Goal: Task Accomplishment & Management: Complete application form

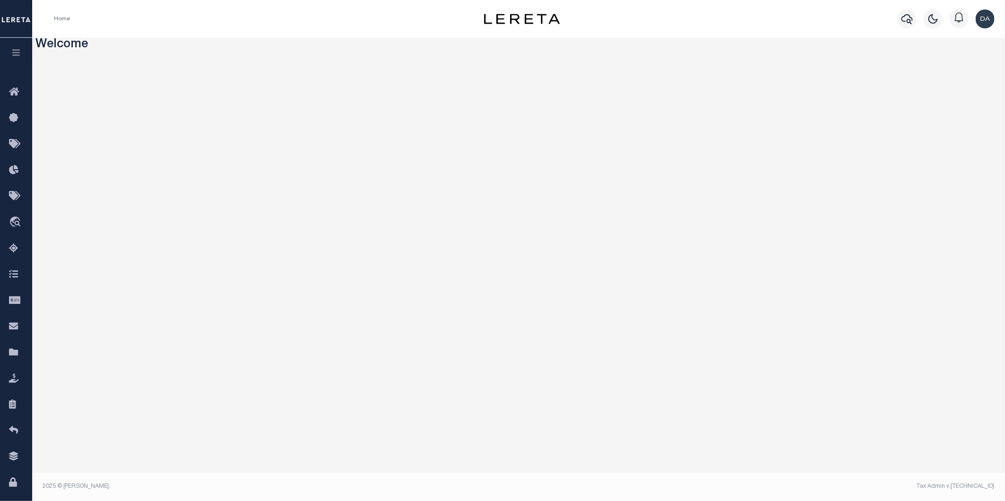
click at [12, 54] on icon "button" at bounding box center [16, 52] width 11 height 9
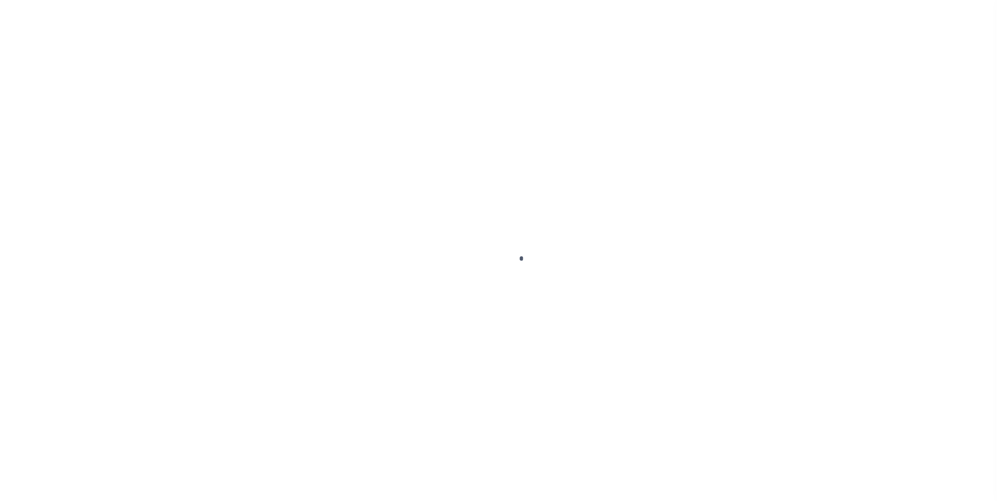
type input "dg-555-my-loan-2"
type input "[PERSON_NAME]"
select select
type input "[DATE]"
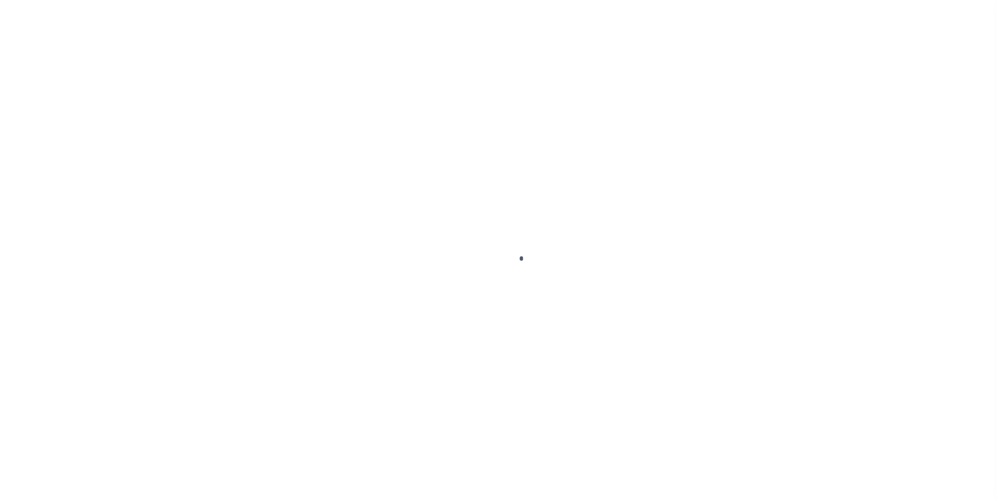
select select "10"
select select "NonEscrow"
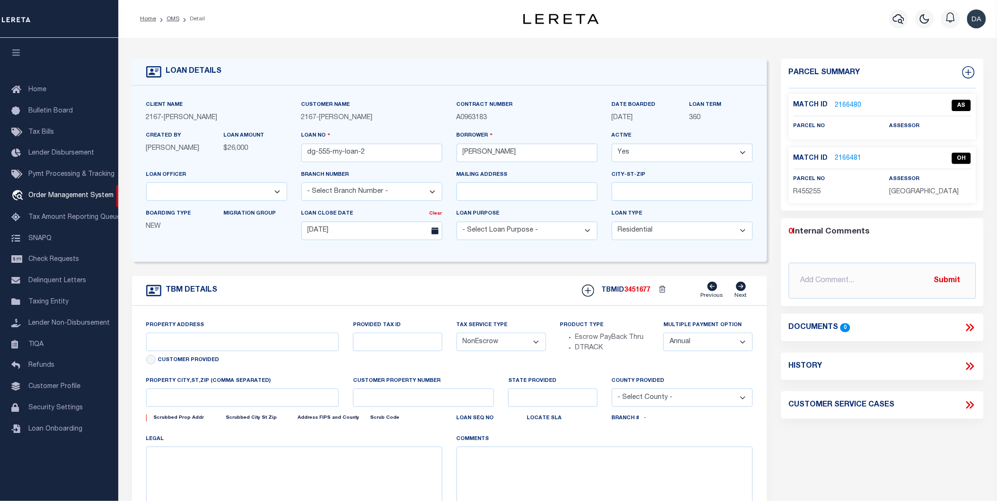
type input "1200 VERONA DR"
select select
type input "[GEOGRAPHIC_DATA] 77845"
type input "[GEOGRAPHIC_DATA]"
select select "10902"
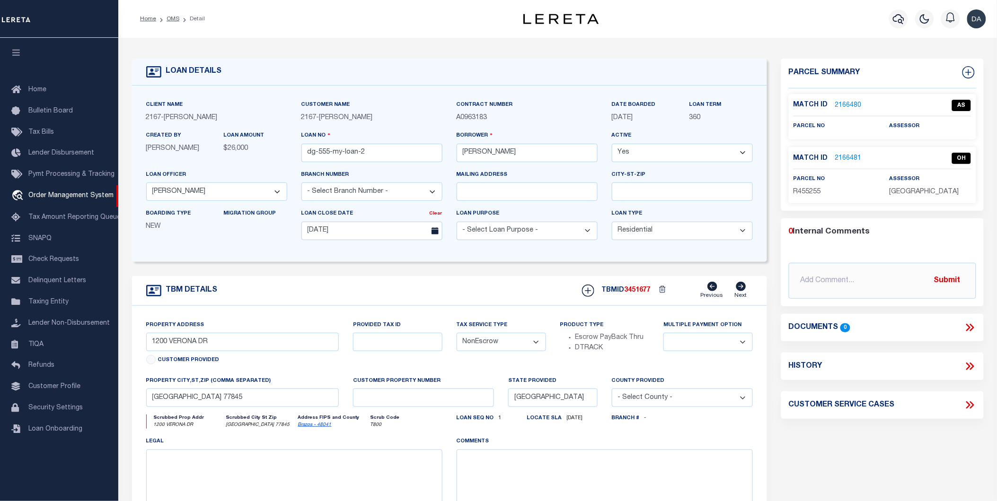
click at [852, 158] on link "2166481" at bounding box center [848, 159] width 26 height 10
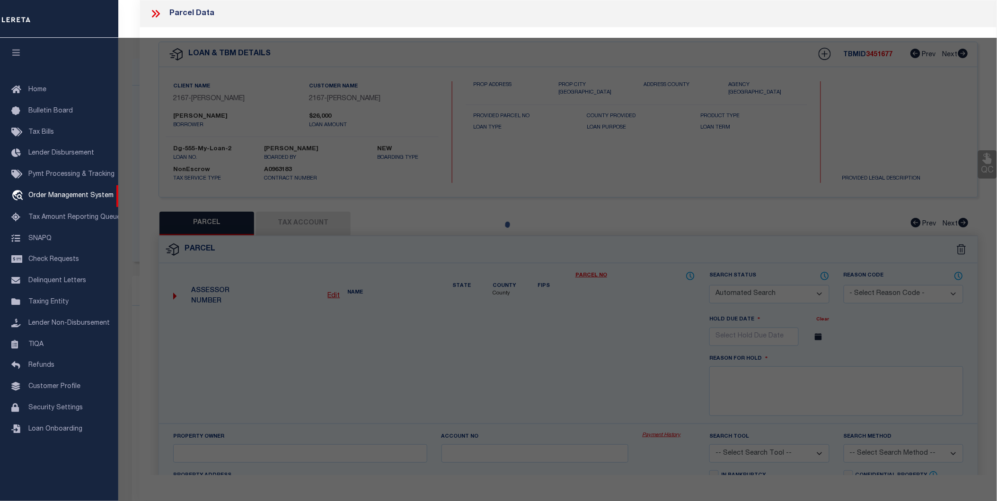
checkbox input "false"
select select "OH"
type textarea "some reason"
checkbox input "false"
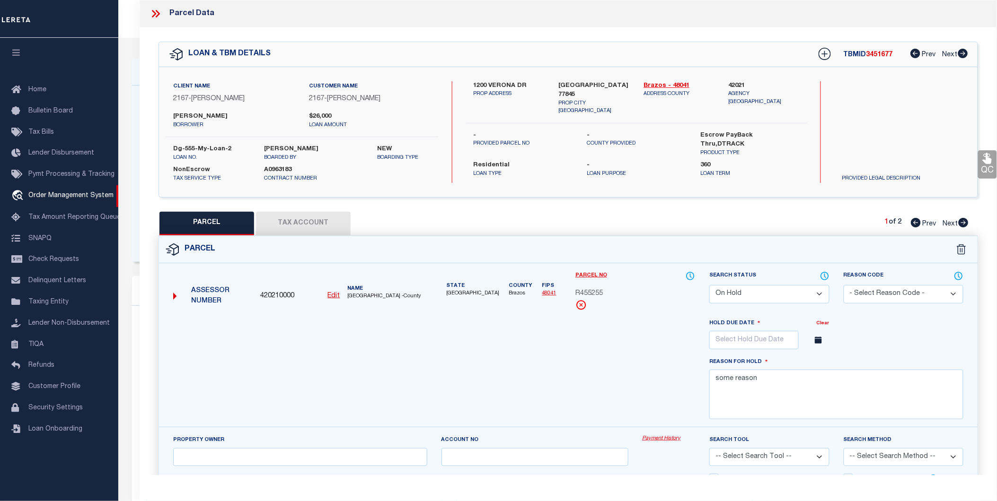
click at [301, 223] on button "Tax Account" at bounding box center [303, 224] width 95 height 24
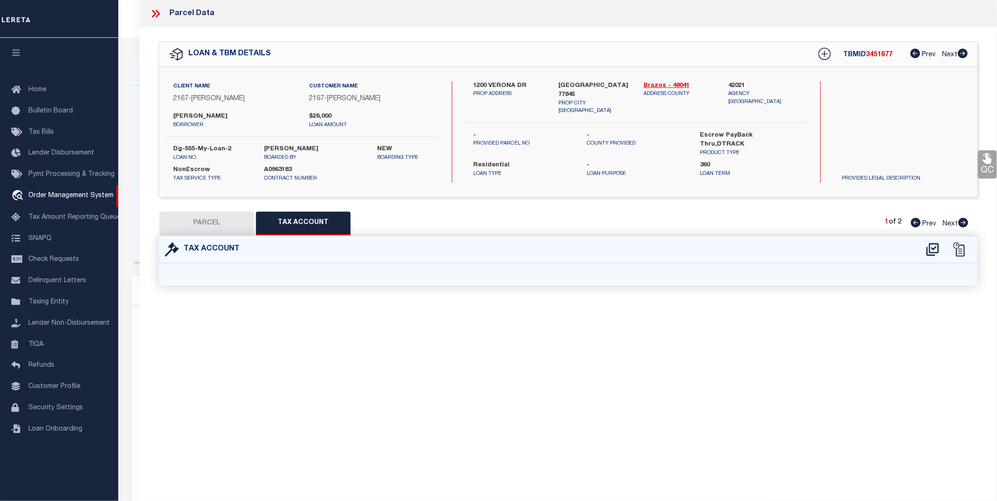
select select "100"
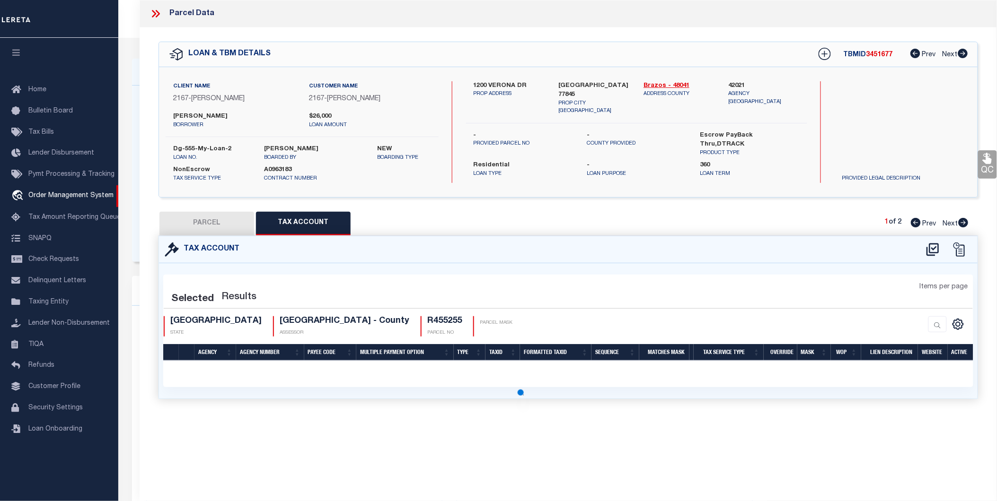
select select "100"
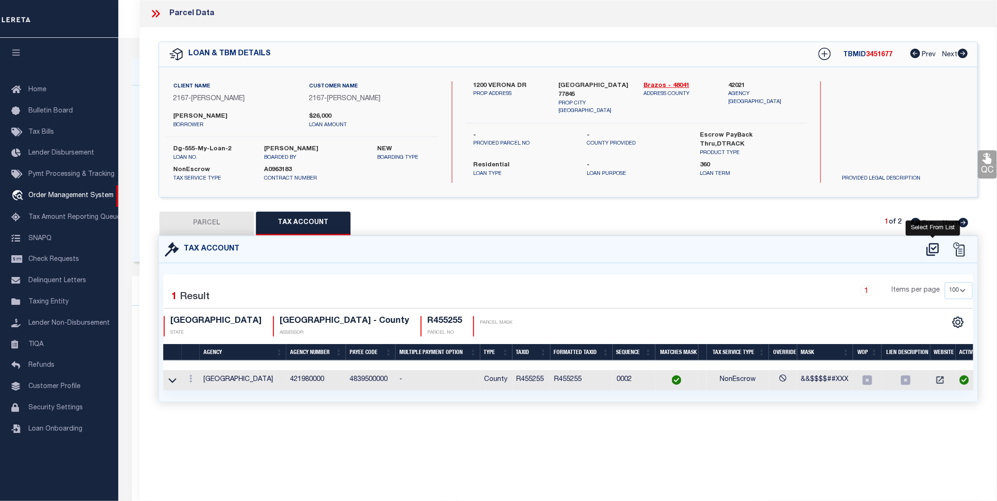
click at [933, 246] on icon at bounding box center [933, 249] width 16 height 15
select select "100"
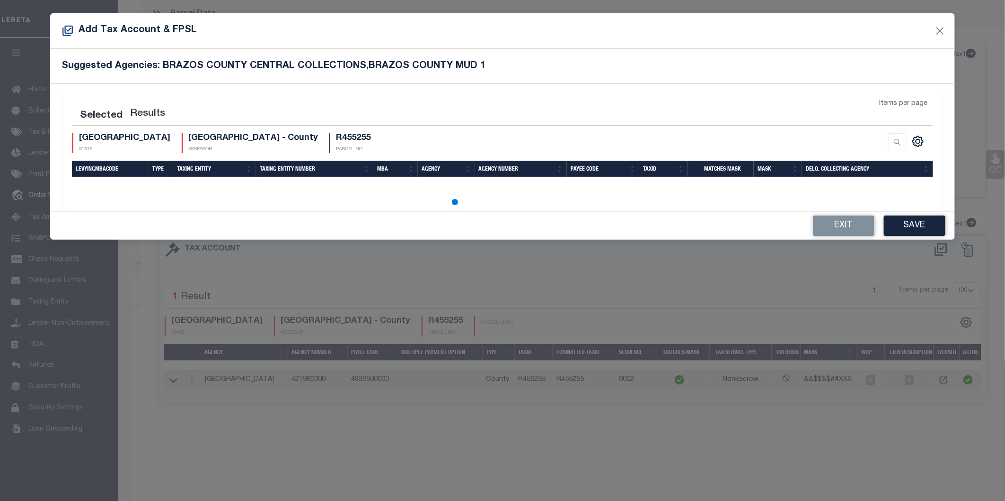
select select "100"
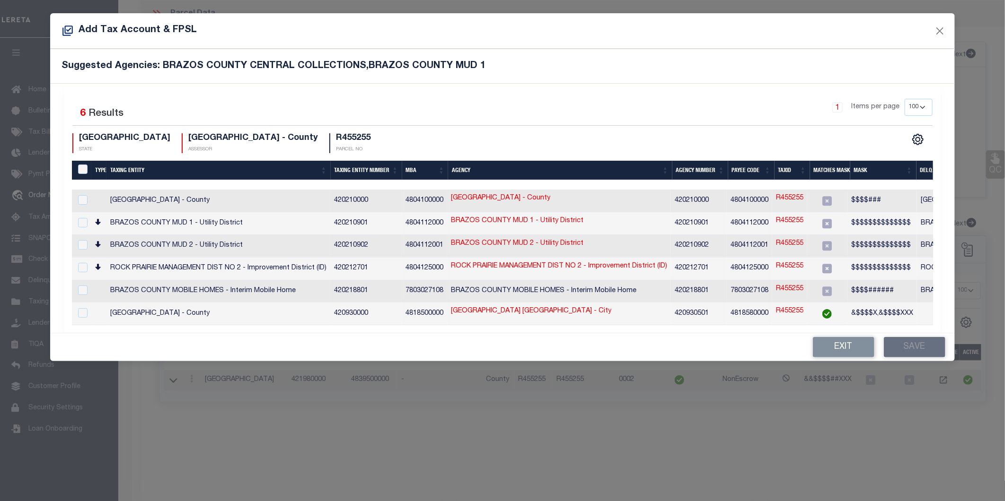
click at [716, 350] on div "Exit Save" at bounding box center [502, 348] width 905 height 28
click at [796, 220] on link "R455255" at bounding box center [789, 221] width 27 height 10
type input "R455255"
type textarea "$$$$$$$$$$$$$$"
checkbox input "true"
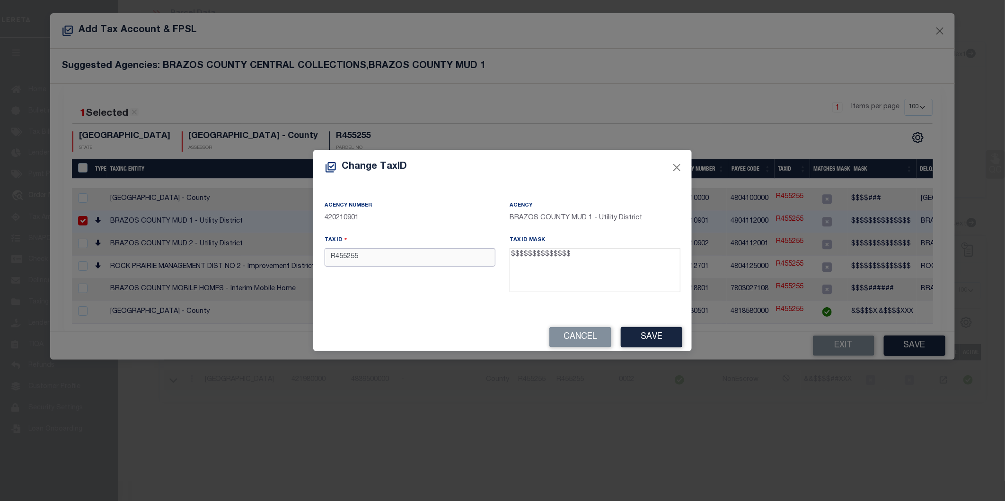
click at [432, 258] on input "R455255" at bounding box center [410, 257] width 171 height 18
paste input "02100000250100"
type input "02100000250100"
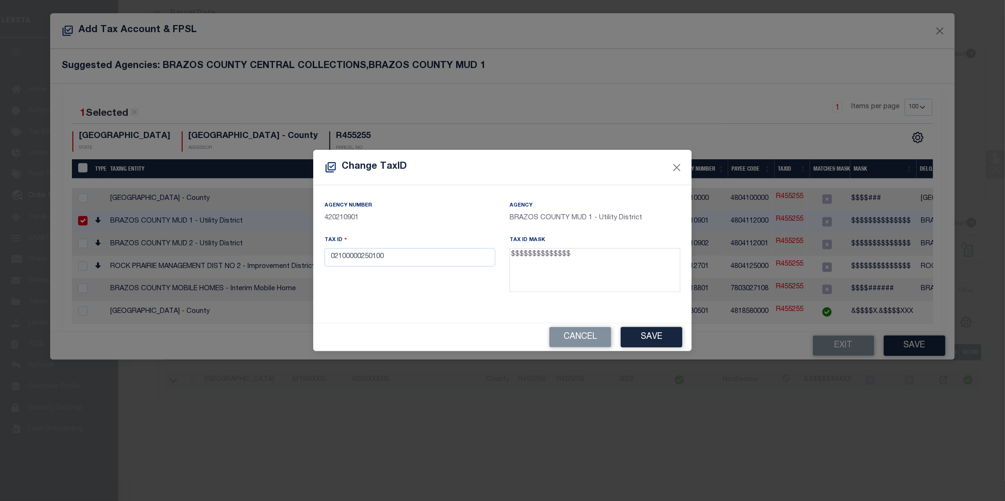
click at [443, 287] on div "Tax ID 02100000250100" at bounding box center [409, 266] width 185 height 62
click at [651, 332] on button "Save" at bounding box center [652, 337] width 62 height 20
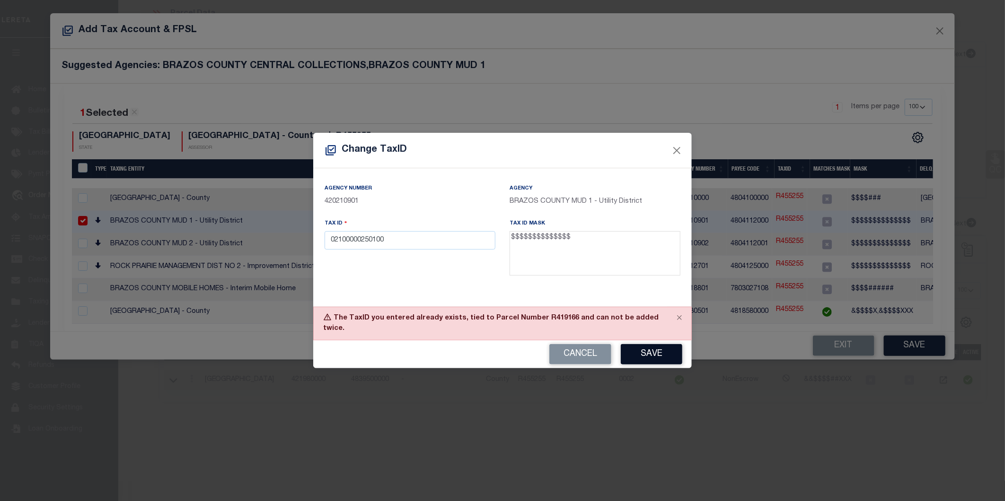
click at [640, 348] on button "Save" at bounding box center [652, 354] width 62 height 20
